Goal: Transaction & Acquisition: Book appointment/travel/reservation

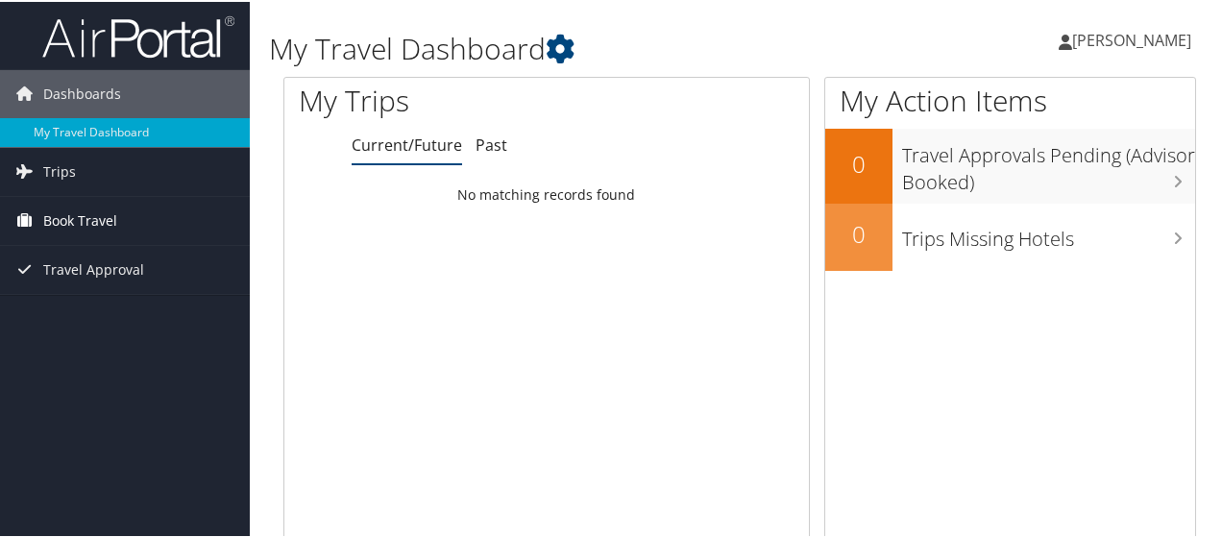
click at [61, 216] on span "Book Travel" at bounding box center [80, 219] width 74 height 48
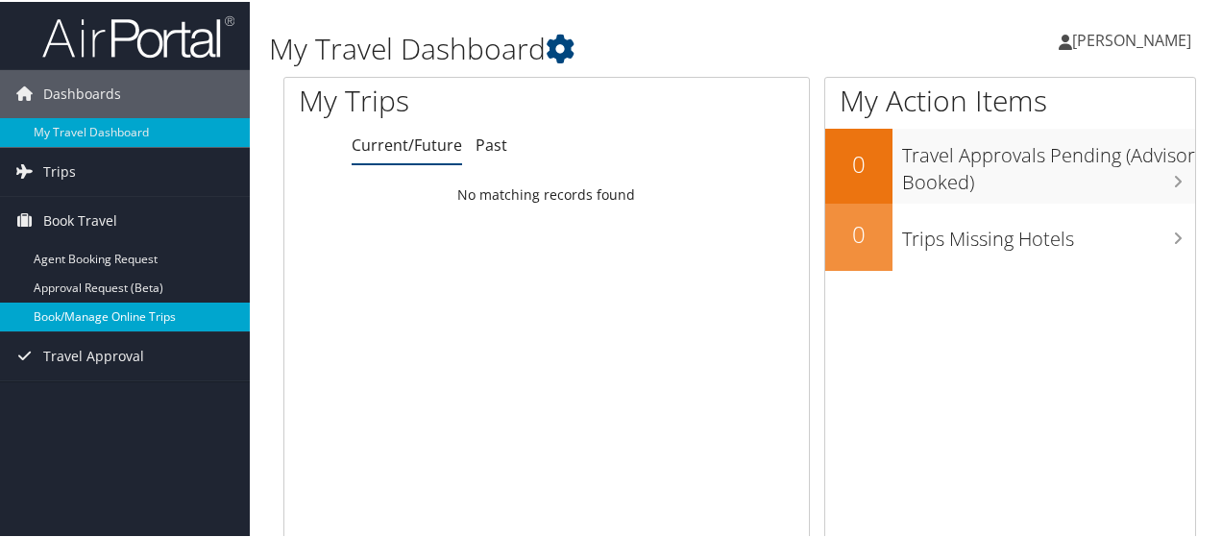
click at [92, 302] on link "Book/Manage Online Trips" at bounding box center [125, 315] width 250 height 29
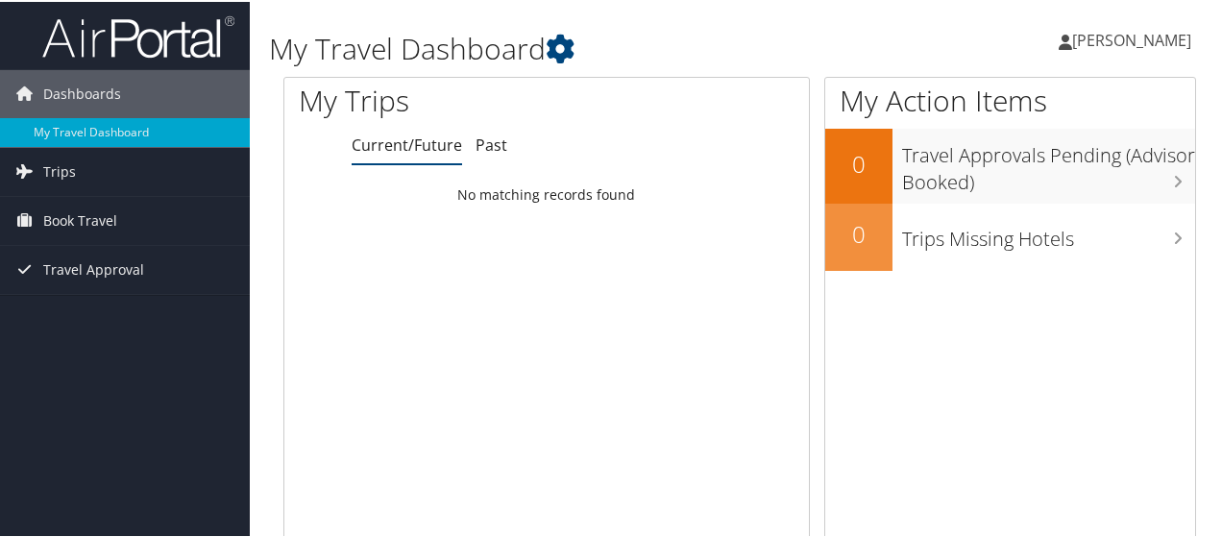
click at [50, 166] on span "Trips" at bounding box center [59, 170] width 33 height 48
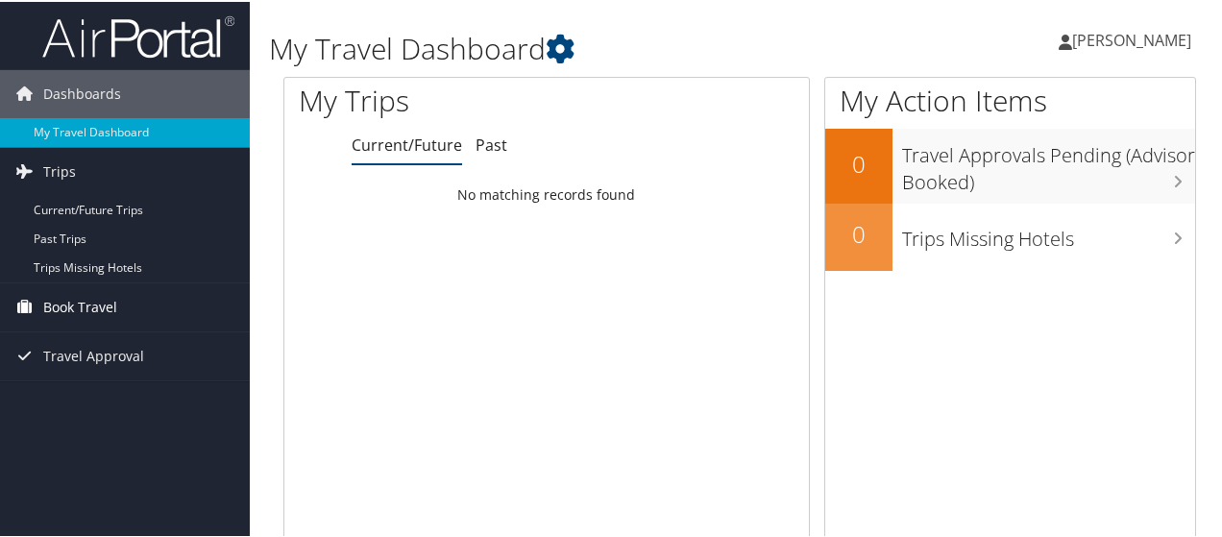
click at [78, 302] on span "Book Travel" at bounding box center [80, 306] width 74 height 48
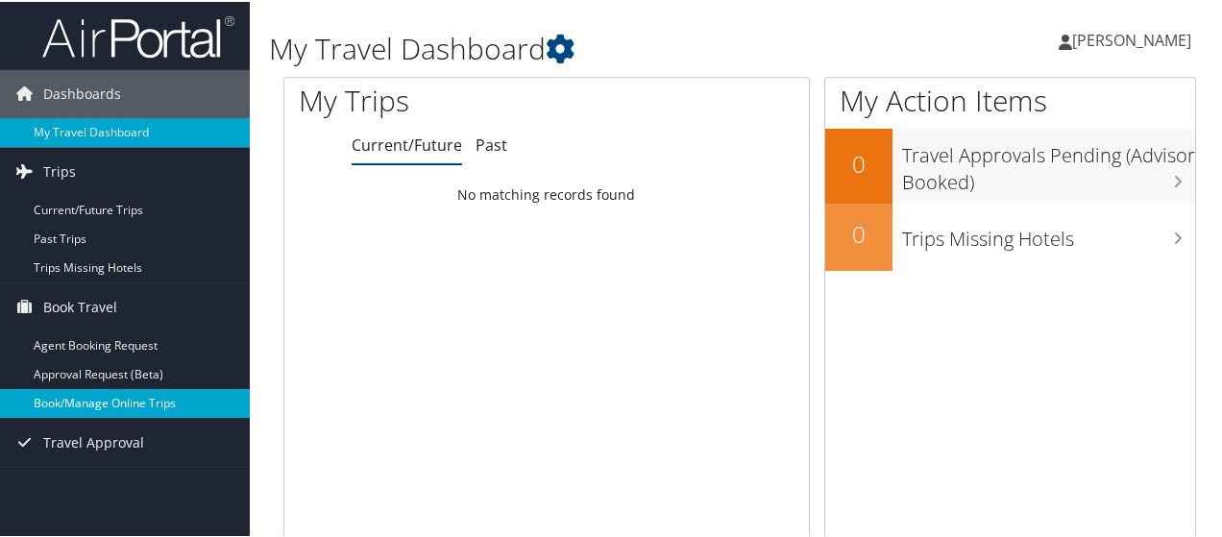
click at [143, 396] on link "Book/Manage Online Trips" at bounding box center [125, 401] width 250 height 29
